Goal: Information Seeking & Learning: Learn about a topic

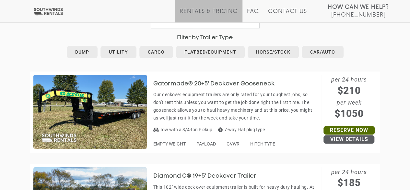
scroll to position [352, 0]
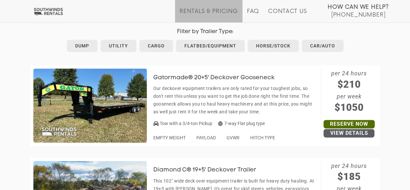
click at [183, 76] on h3 "Gatormade® 20+5' Deckover Gooseneck" at bounding box center [218, 78] width 131 height 6
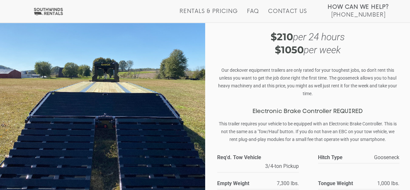
scroll to position [43, 0]
